Goal: Information Seeking & Learning: Learn about a topic

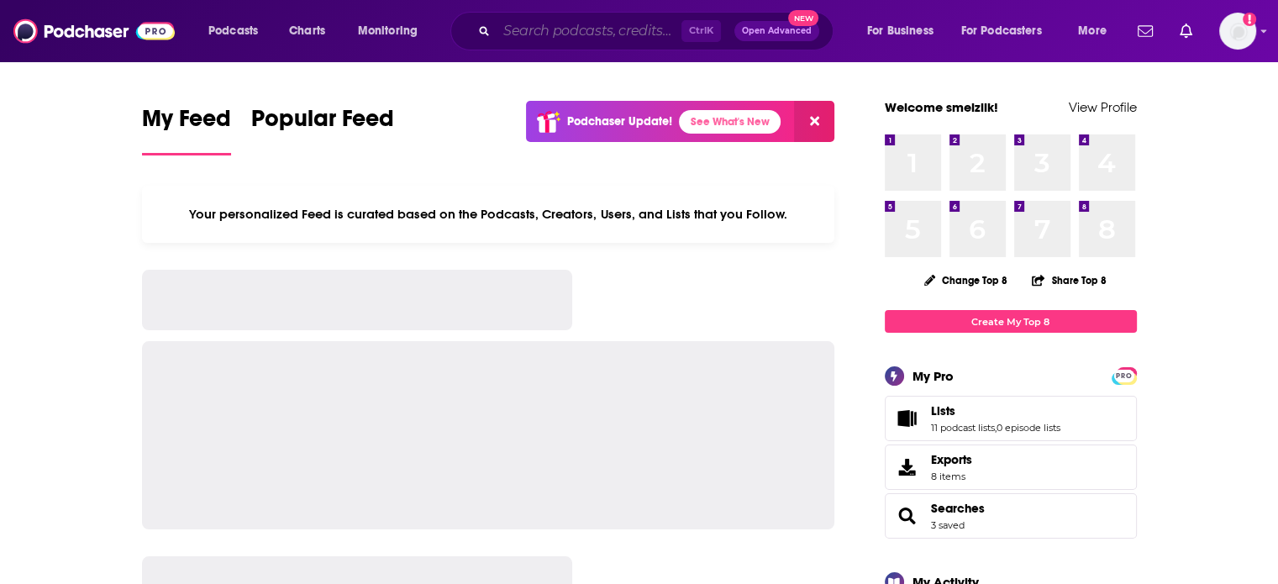
click at [578, 34] on input "Search podcasts, credits, & more..." at bounding box center [589, 31] width 185 height 27
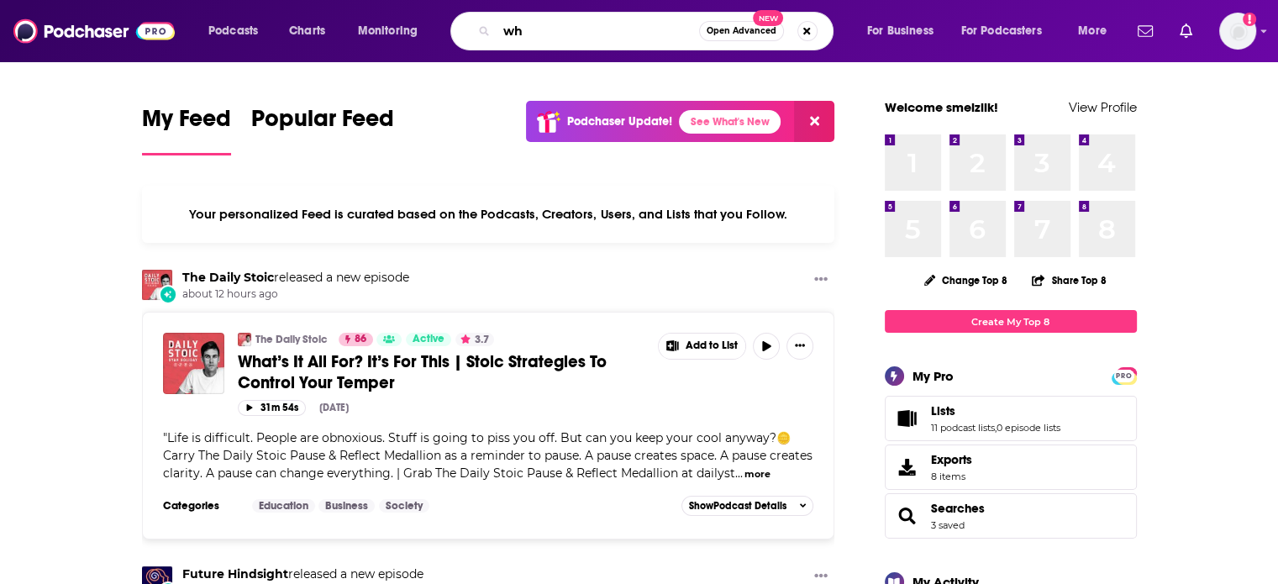
type input "w"
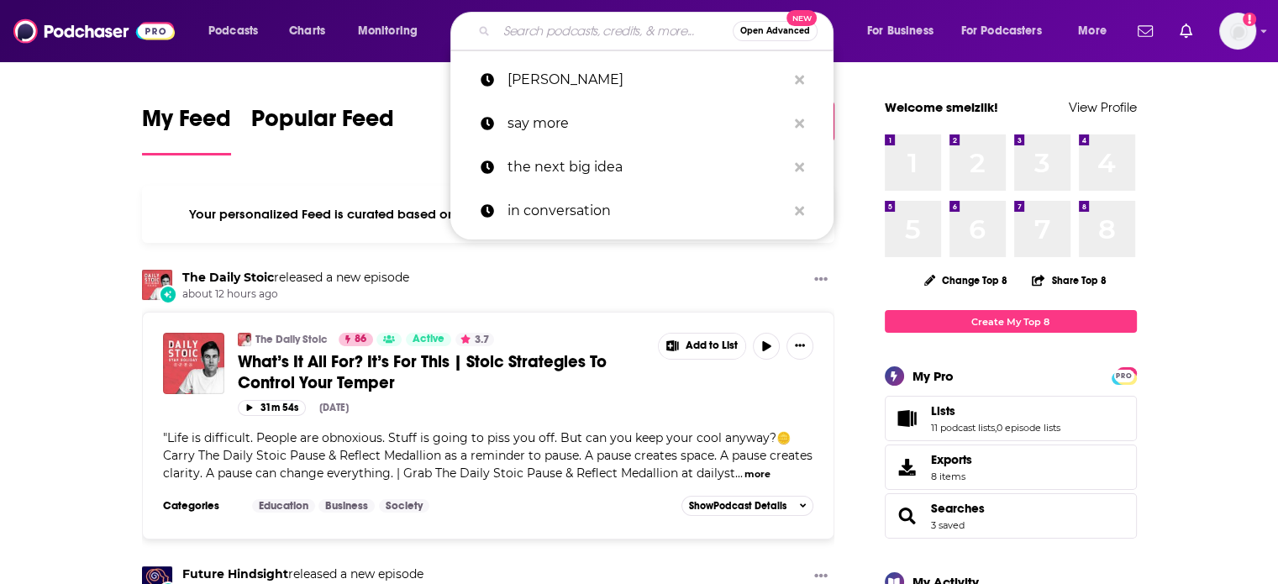
paste input "Wild Truth"
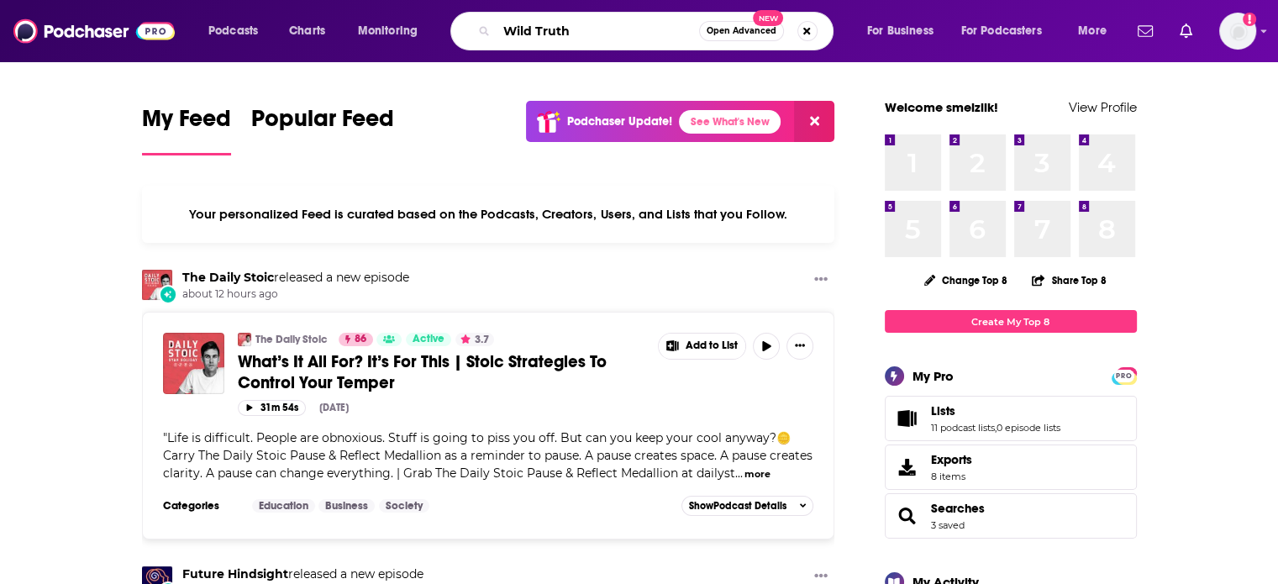
type input "Wild Truth"
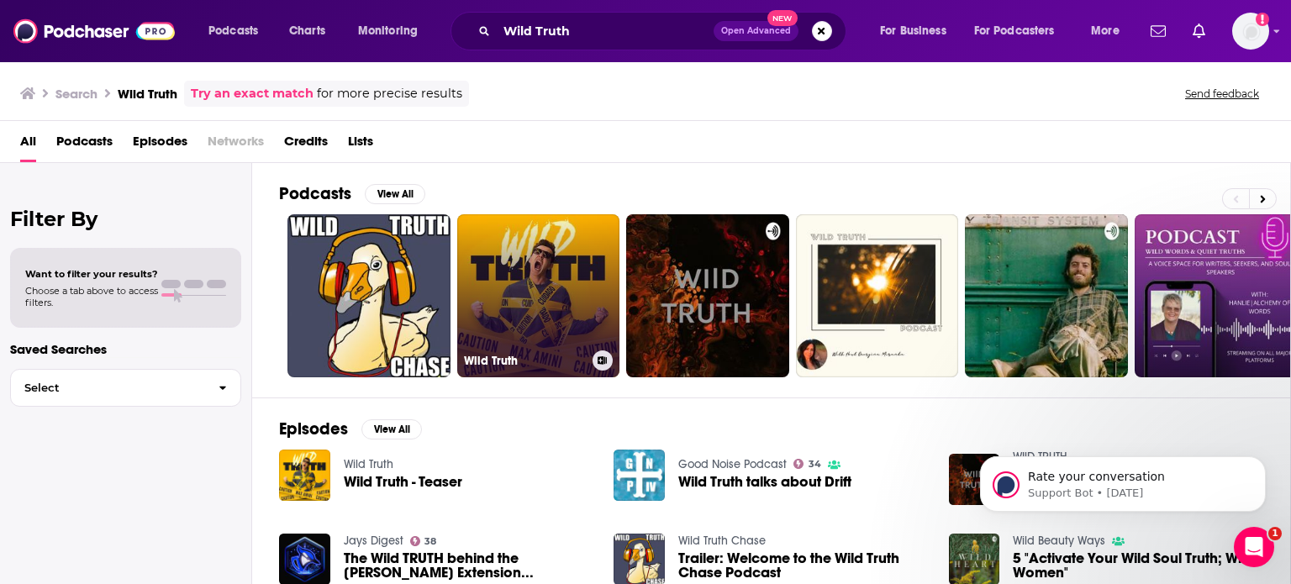
click at [535, 268] on link "Wild Truth" at bounding box center [538, 295] width 163 height 163
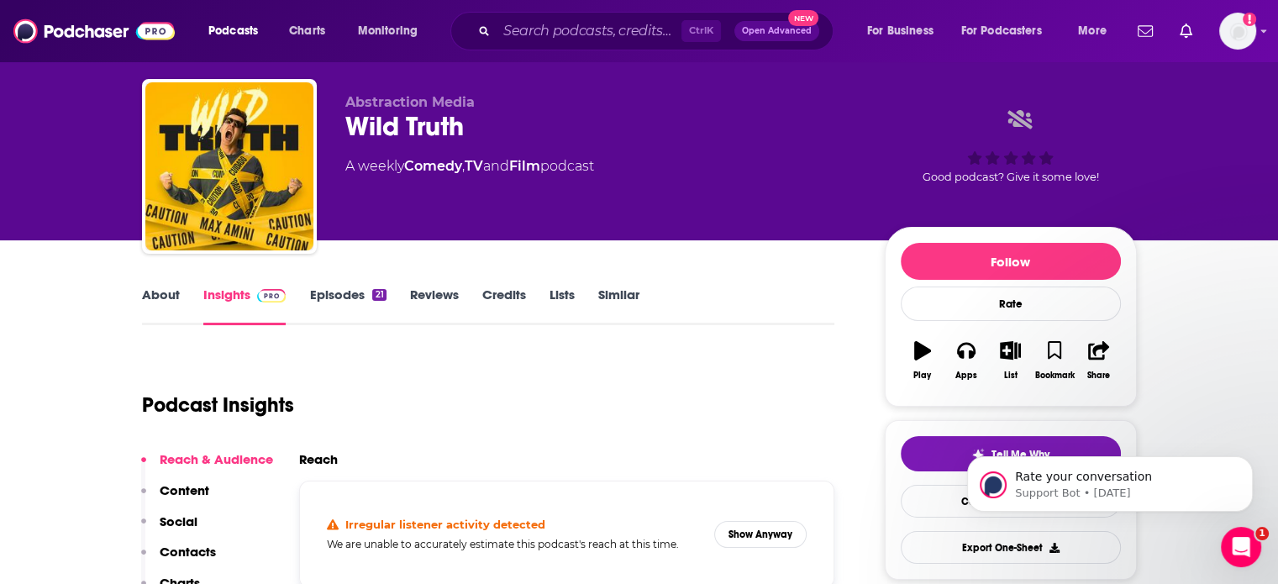
scroll to position [134, 0]
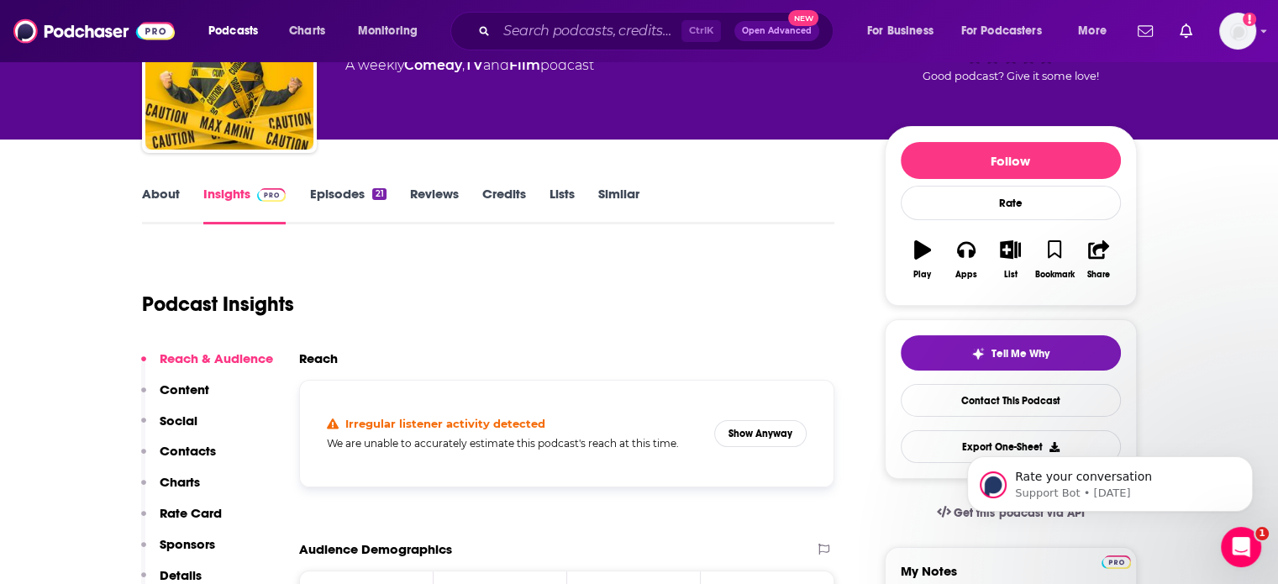
click at [166, 189] on link "About" at bounding box center [161, 205] width 38 height 39
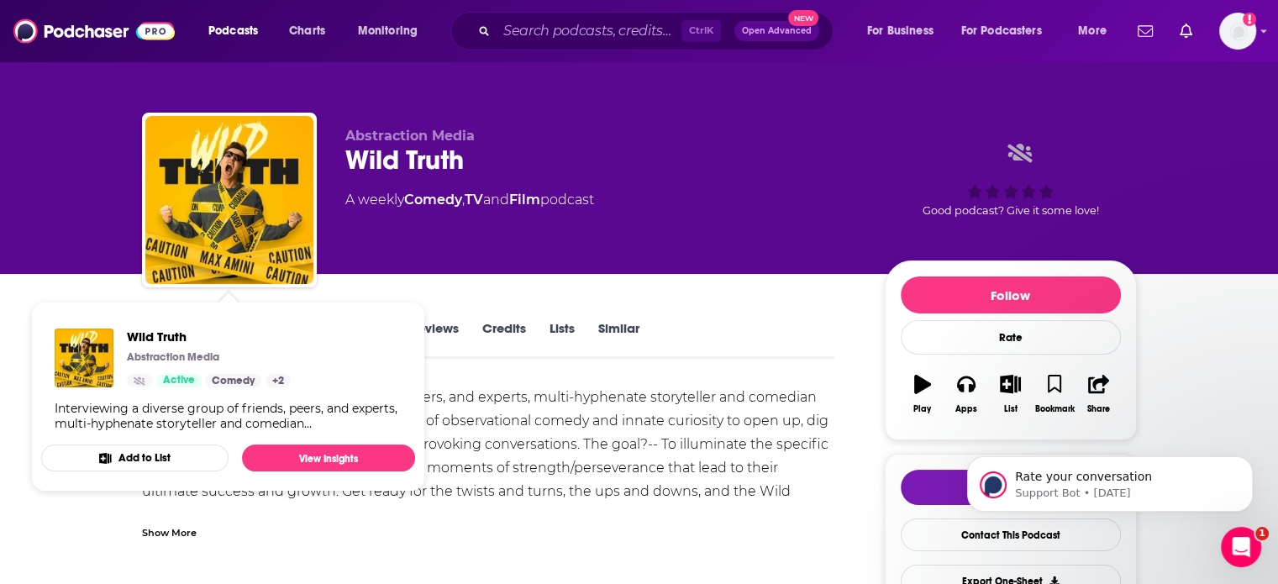
click at [488, 266] on div "Abstraction Media Wild Truth A weekly Comedy , TV and Film podcast Good podcast…" at bounding box center [741, 203] width 792 height 151
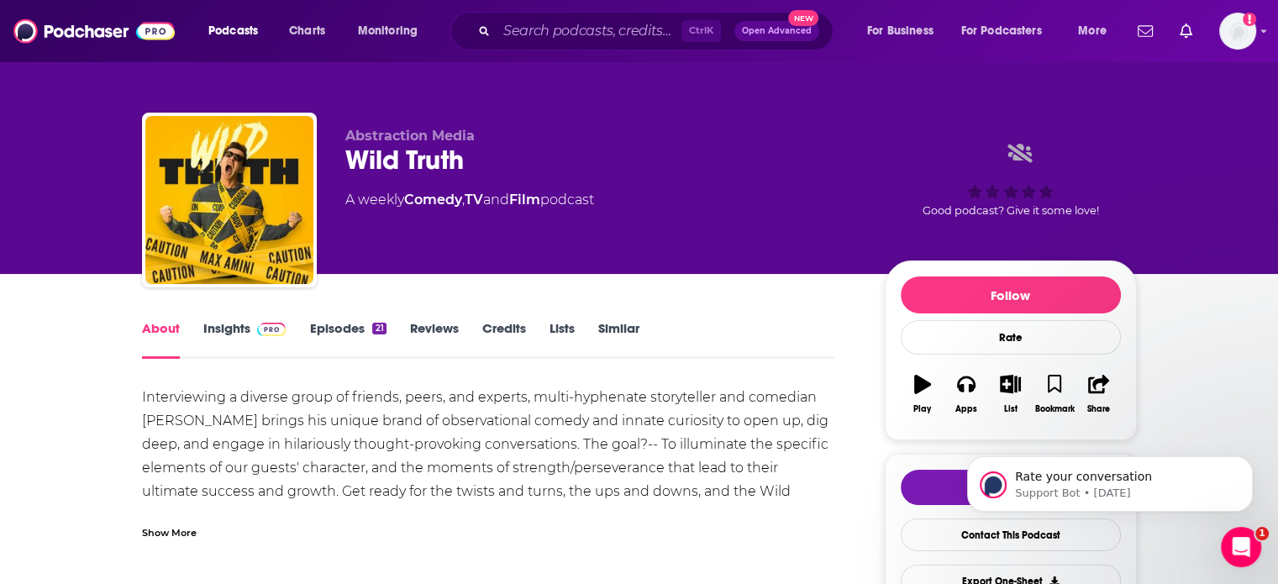
click at [235, 329] on link "Insights" at bounding box center [244, 339] width 83 height 39
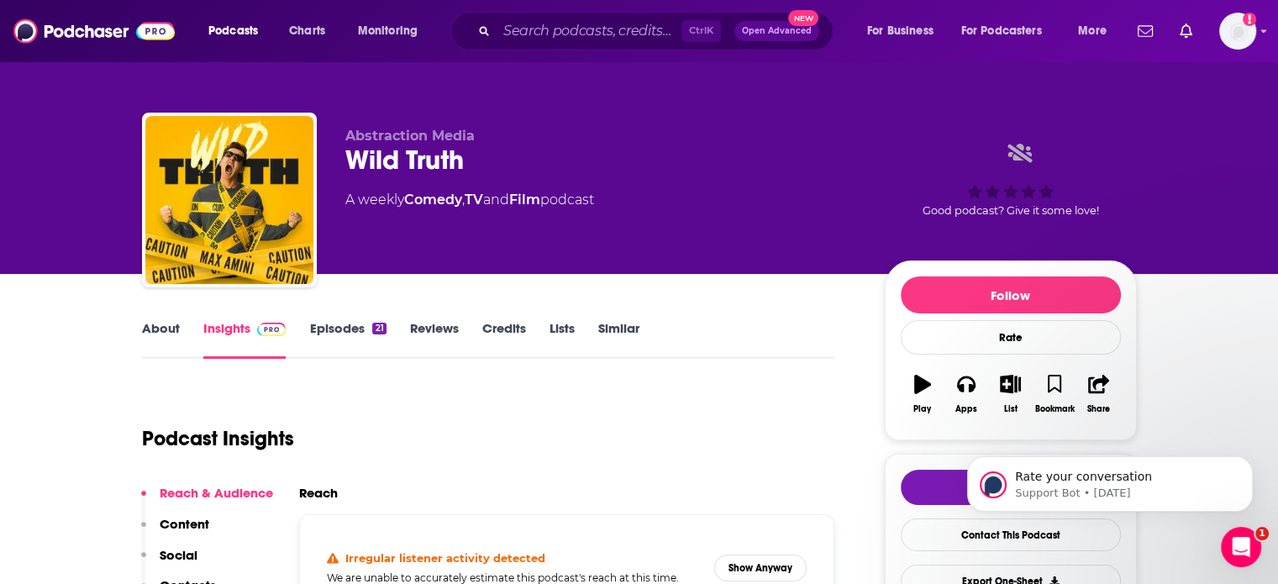
click at [416, 439] on div "Podcast Insights" at bounding box center [482, 429] width 680 height 86
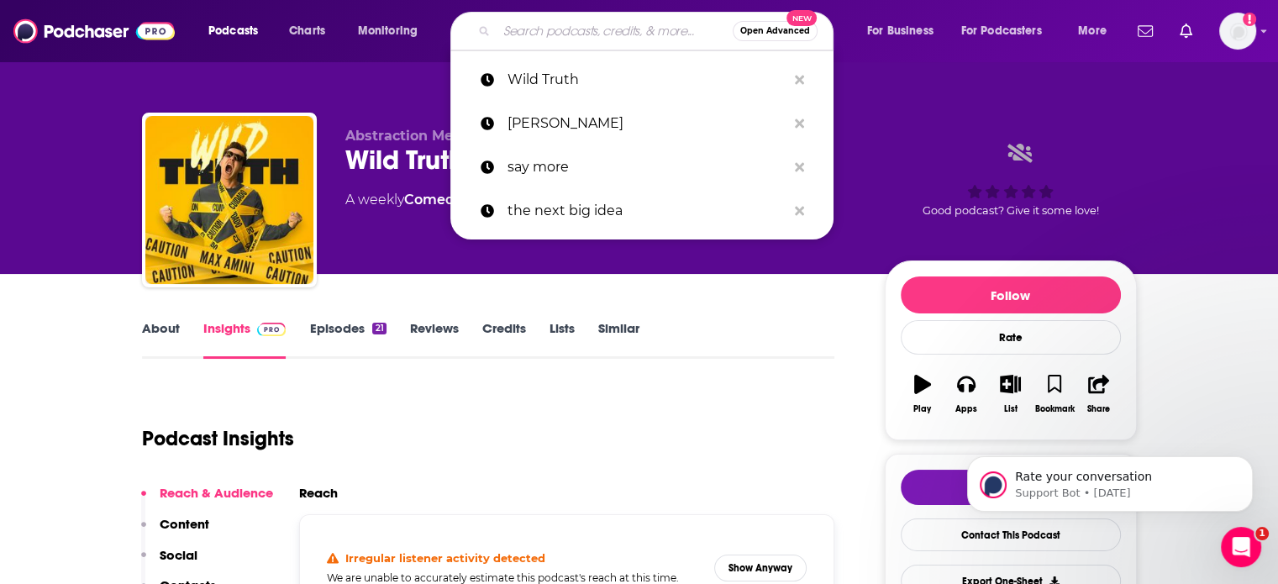
click at [591, 26] on input "Search podcasts, credits, & more..." at bounding box center [615, 31] width 236 height 27
paste input "Storytime with [PERSON_NAME]"
type input "Storytime with [PERSON_NAME]"
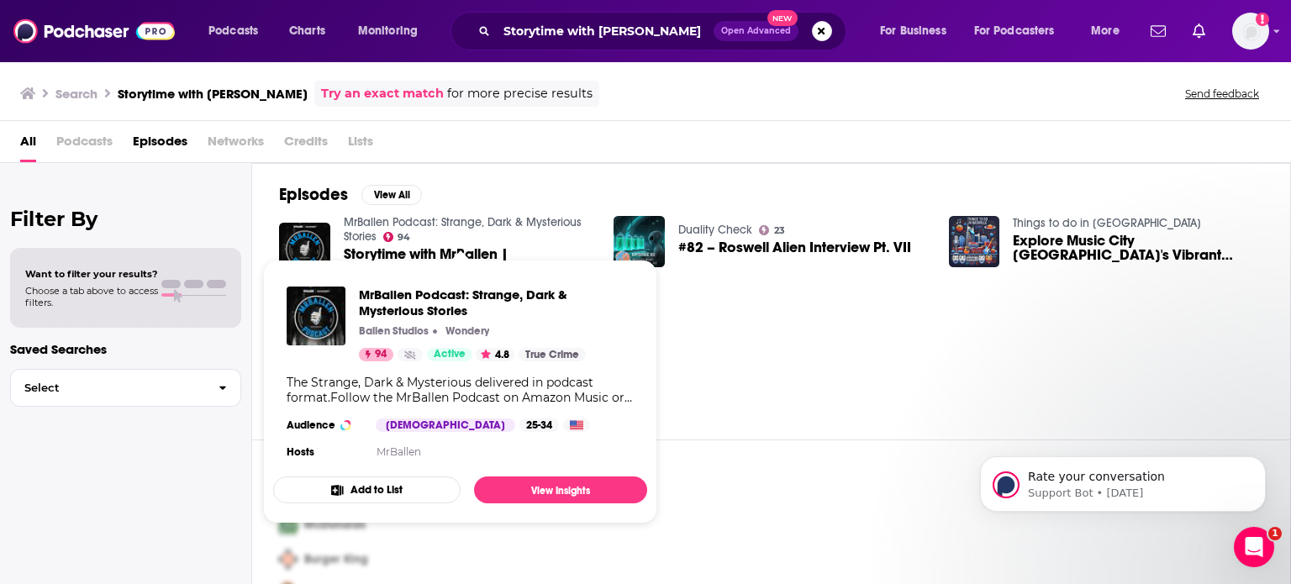
click at [361, 250] on span "MrBallen Podcast: Strange, Dark & Mysterious Stories Ballen Studios Wondery 94 …" at bounding box center [460, 392] width 394 height 284
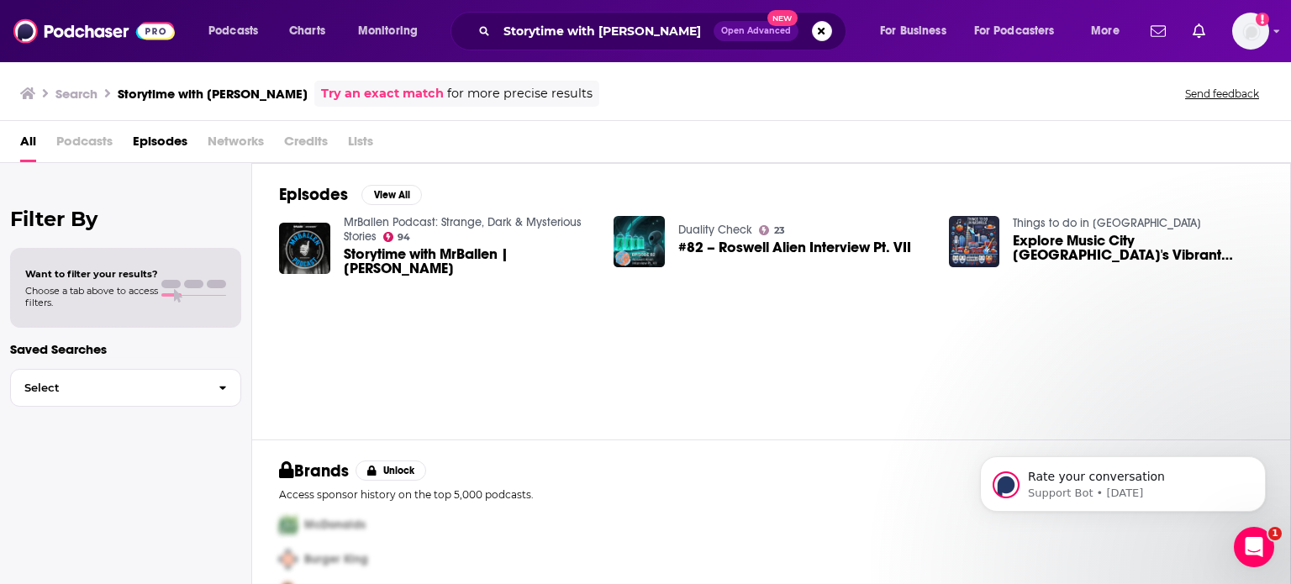
click at [365, 255] on span "Storytime with MrBallen | [PERSON_NAME]" at bounding box center [469, 261] width 250 height 29
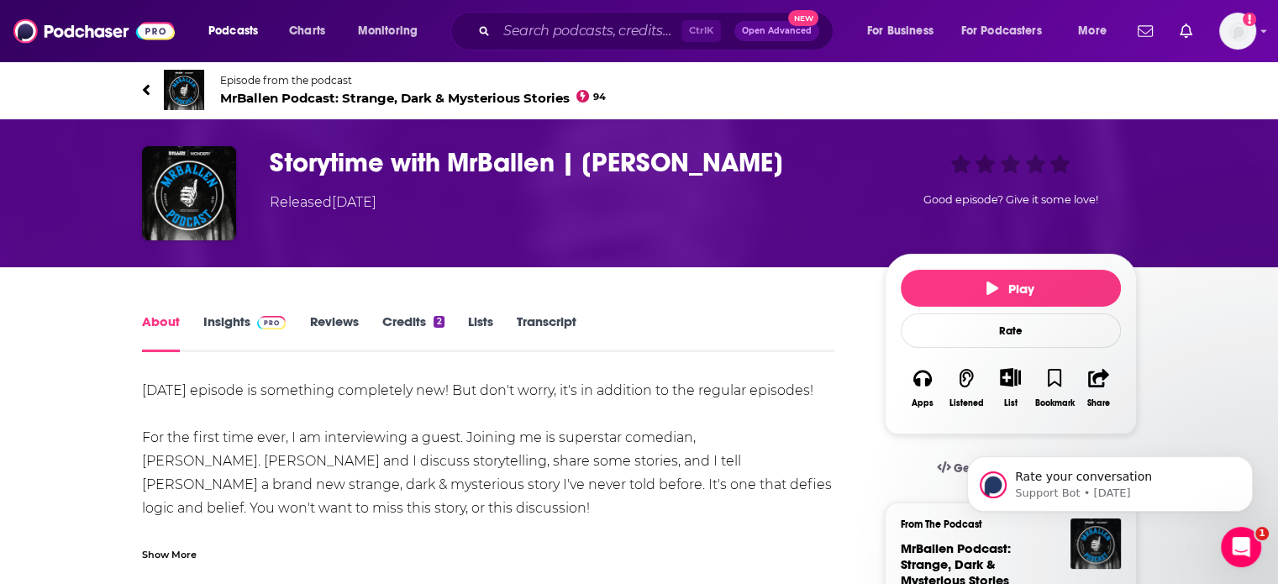
click at [235, 332] on link "Insights" at bounding box center [244, 333] width 83 height 39
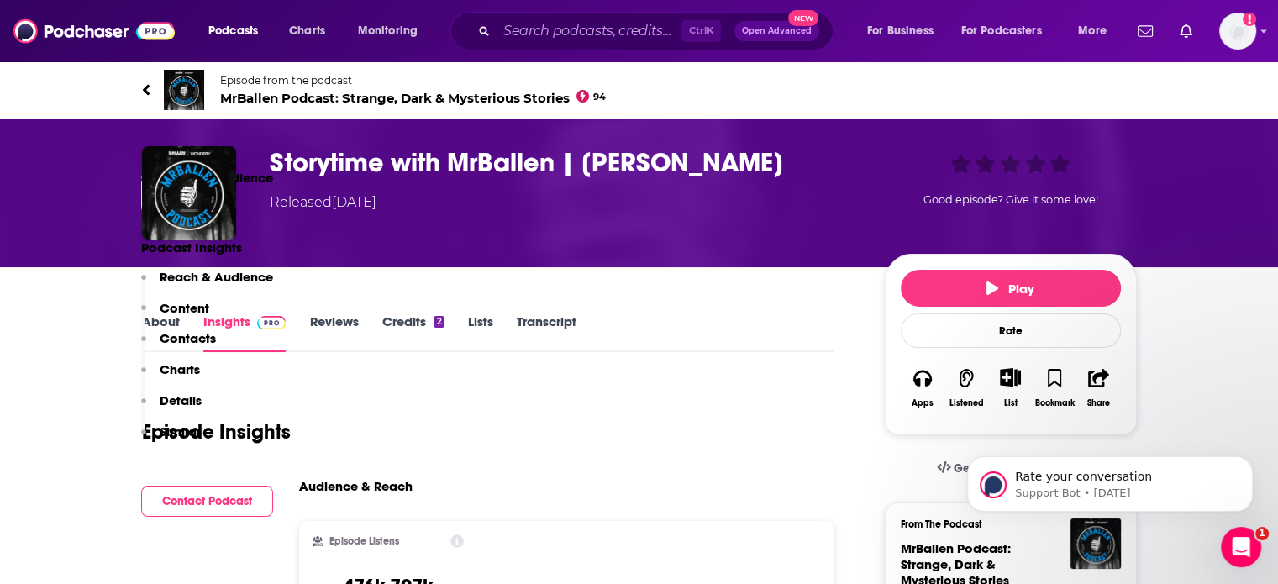
scroll to position [511, 0]
